Goal: Check status: Check status

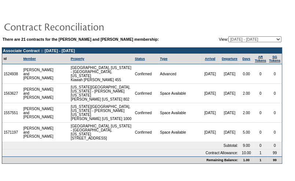
click at [237, 40] on select "[DATE] - [DATE] [DATE] - [DATE] [DATE] - [DATE] [DATE] - [DATE] [DATE] - [DATE]…" at bounding box center [254, 39] width 53 height 6
select select "106893"
click at [228, 36] on select "[DATE] - [DATE] [DATE] - [DATE] [DATE] - [DATE] [DATE] - [DATE] [DATE] - [DATE]…" at bounding box center [254, 39] width 53 height 6
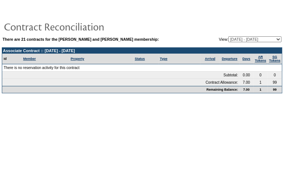
click at [259, 42] on select "[DATE] - [DATE] [DATE] - [DATE] [DATE] - [DATE] [DATE] - [DATE] [DATE] - [DATE]…" at bounding box center [254, 39] width 53 height 6
select select "101804"
click at [228, 36] on select "[DATE] - [DATE] [DATE] - [DATE] [DATE] - [DATE] [DATE] - [DATE] [DATE] - [DATE]…" at bounding box center [254, 39] width 53 height 6
